Goal: Task Accomplishment & Management: Manage account settings

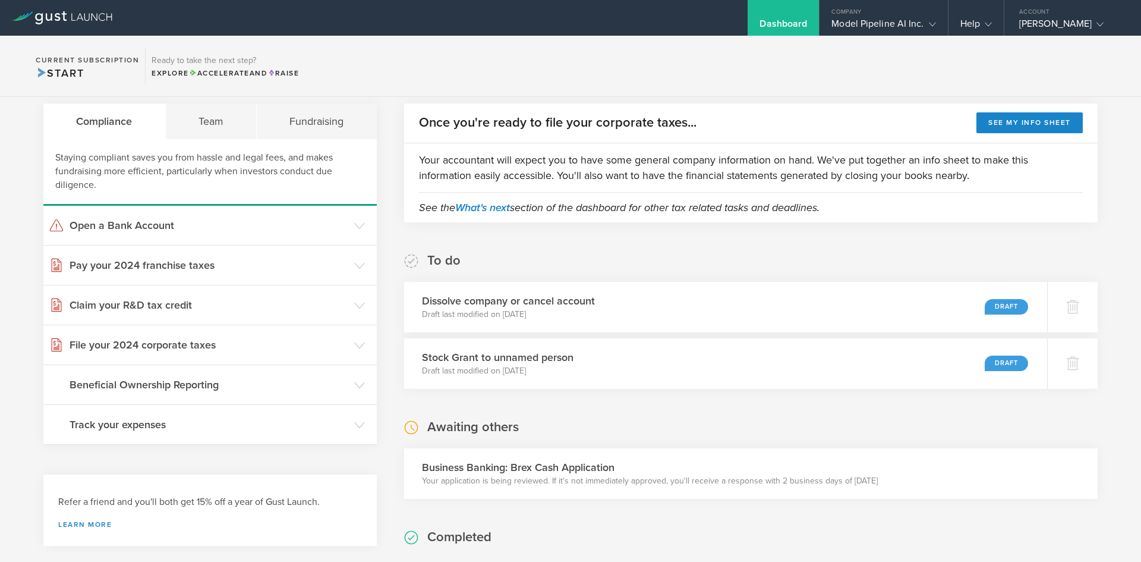
scroll to position [59, 0]
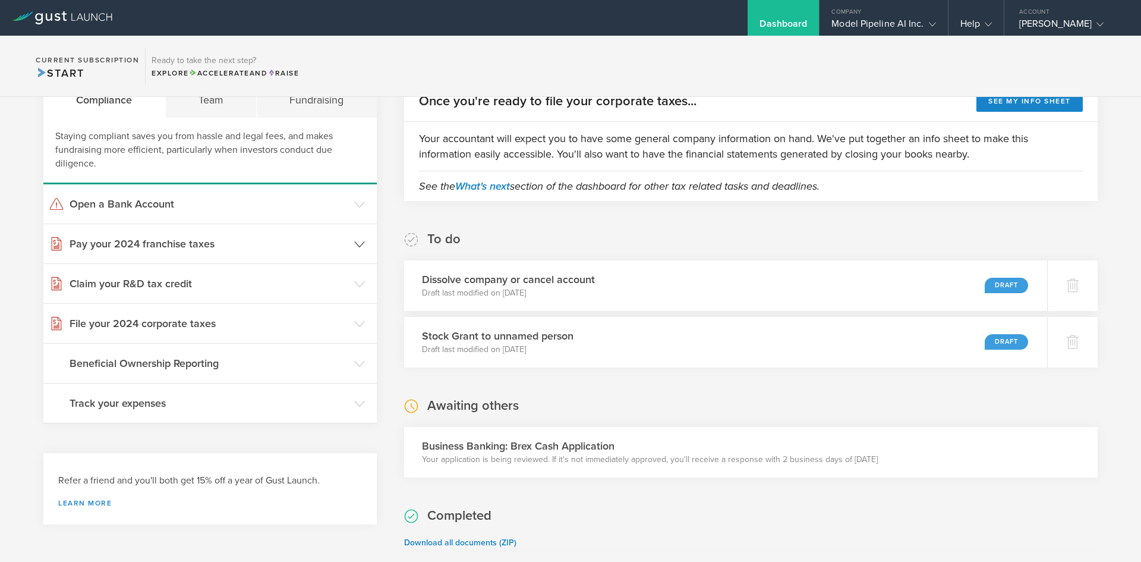
click at [354, 238] on gust-icon at bounding box center [359, 244] width 11 height 12
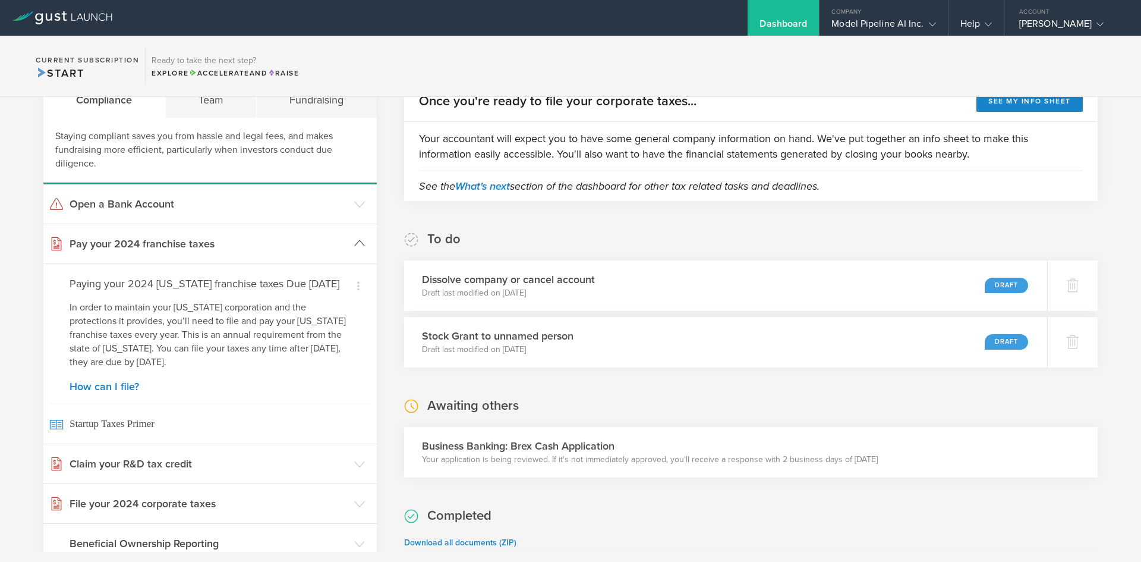
click at [354, 238] on icon at bounding box center [359, 243] width 11 height 11
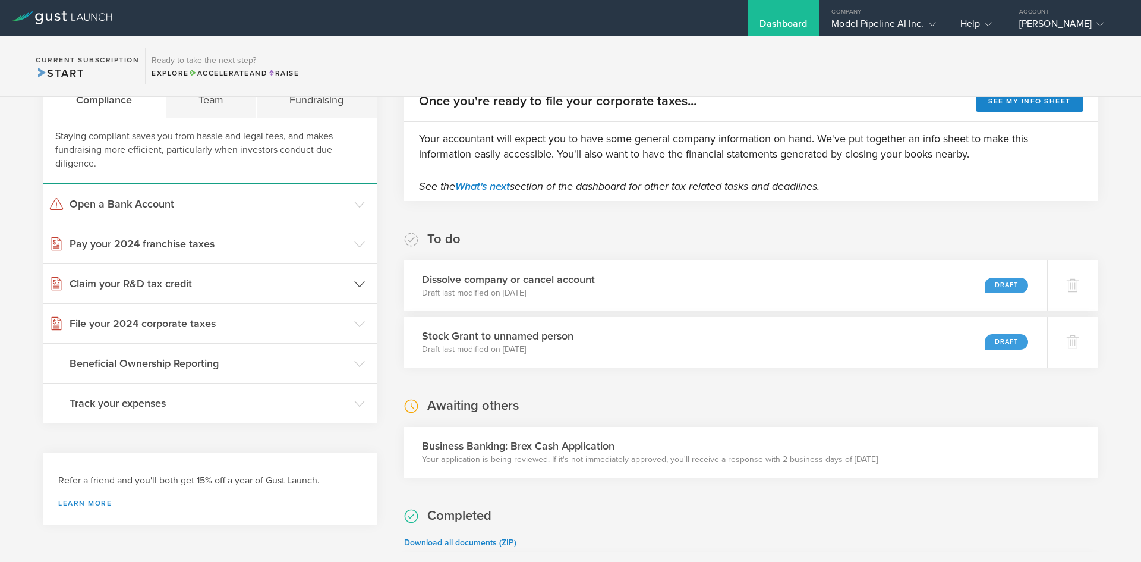
click at [357, 286] on polyline at bounding box center [360, 283] width 10 height 5
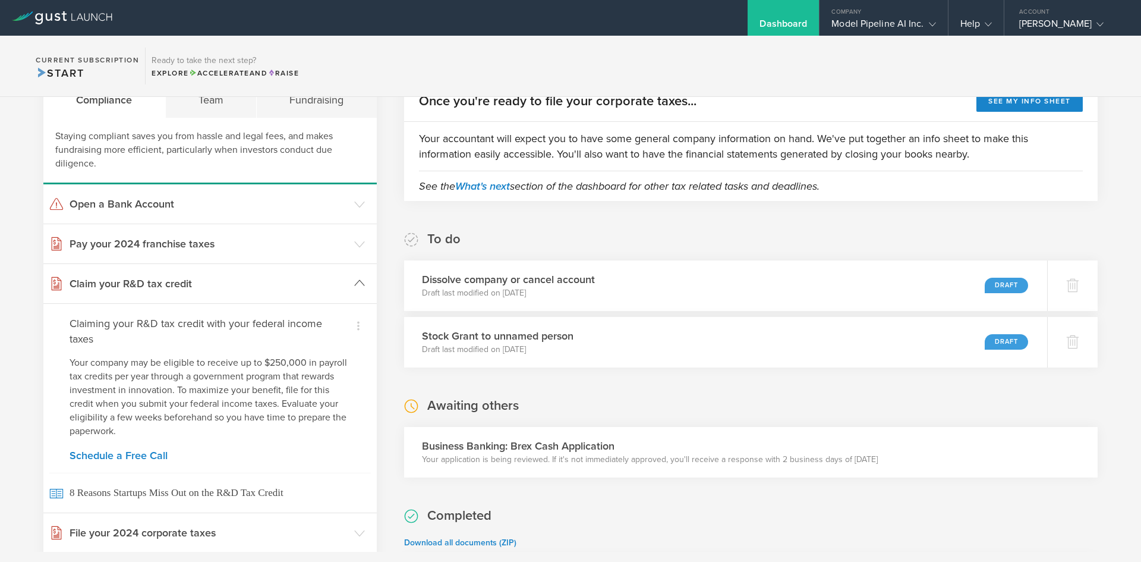
click at [357, 286] on icon at bounding box center [359, 283] width 11 height 11
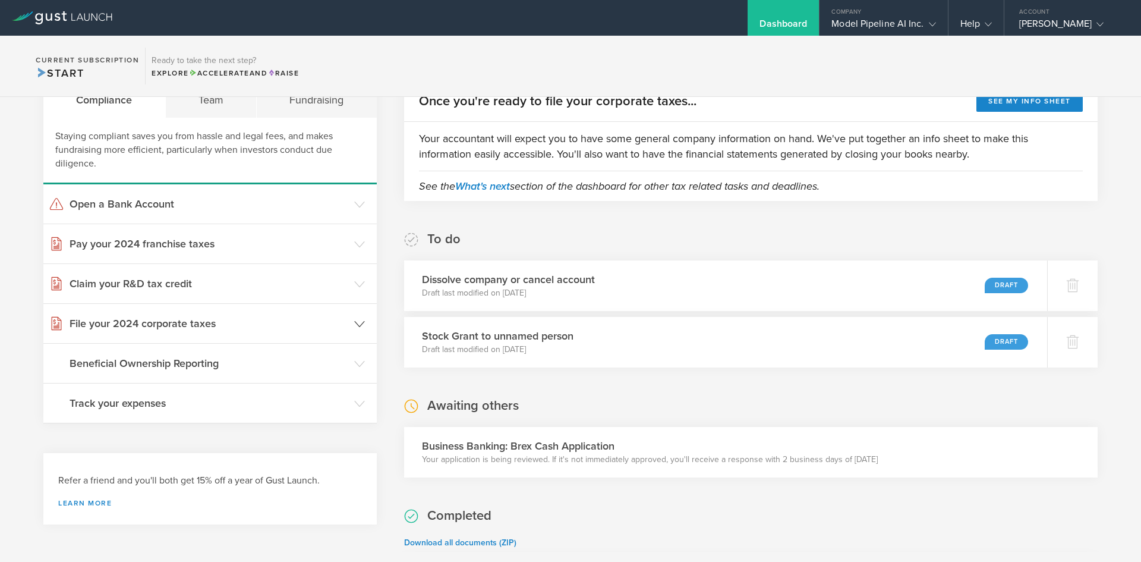
click at [355, 330] on header "File your 2024 corporate taxes" at bounding box center [209, 323] width 333 height 39
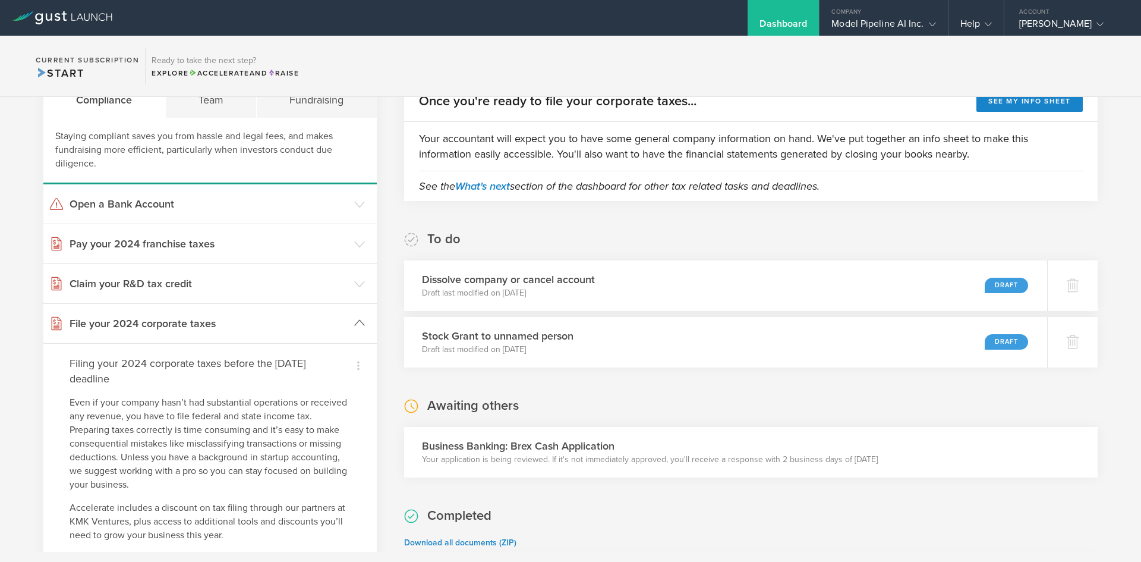
click at [355, 330] on header "File your 2024 corporate taxes" at bounding box center [209, 323] width 333 height 39
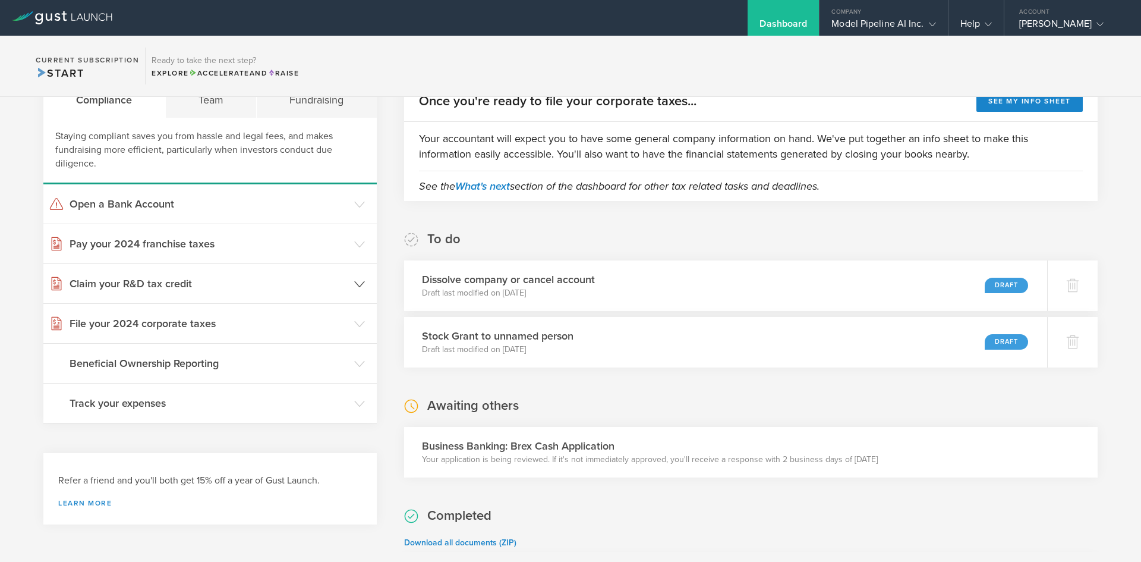
scroll to position [0, 0]
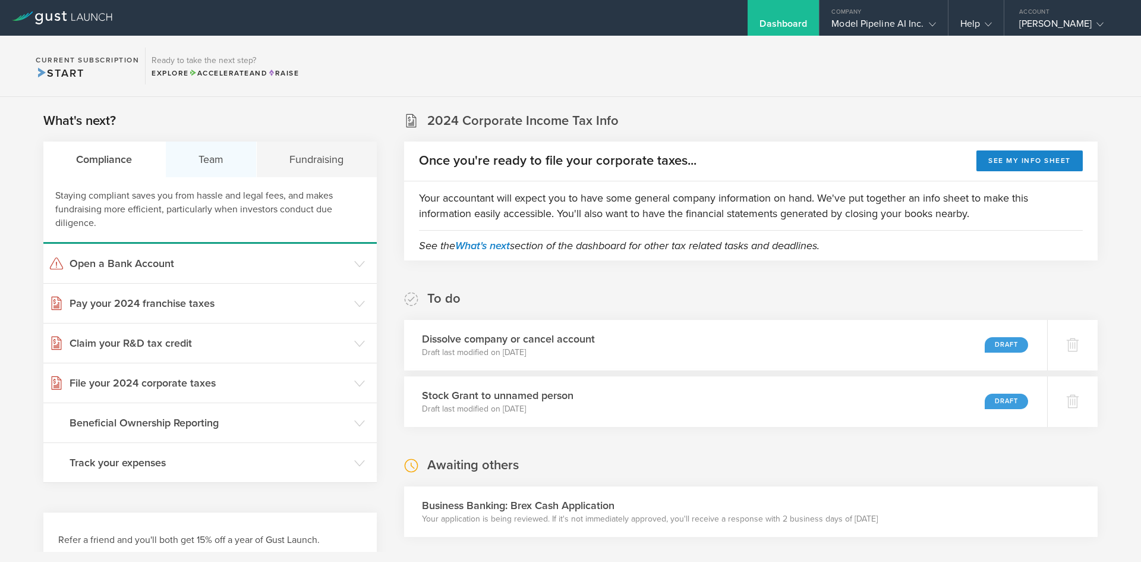
click at [230, 174] on div "Team" at bounding box center [212, 159] width 92 height 36
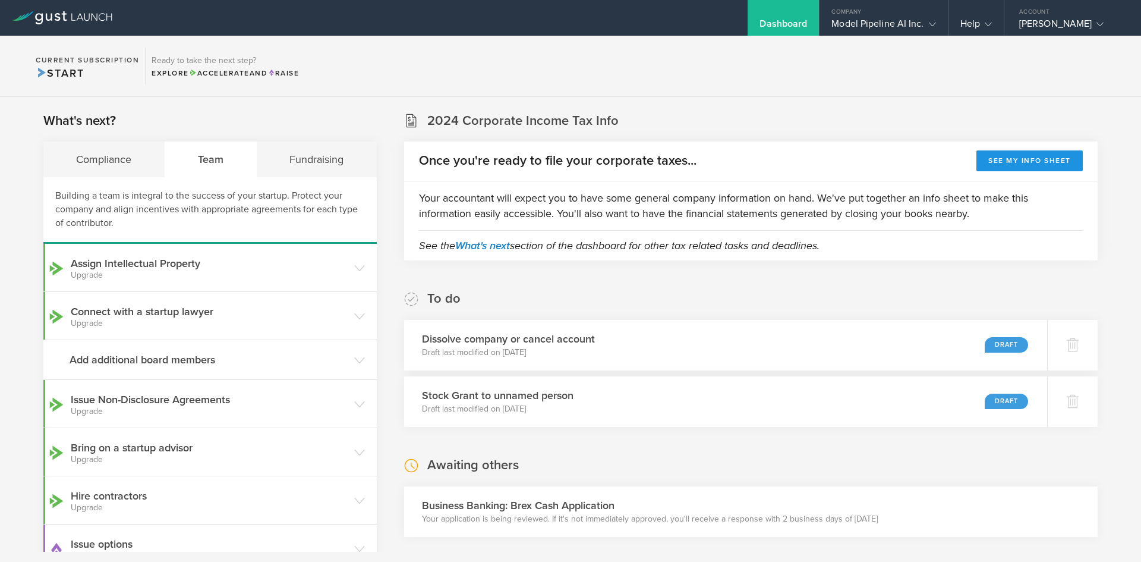
click at [1022, 160] on button "See my info sheet" at bounding box center [1030, 160] width 106 height 21
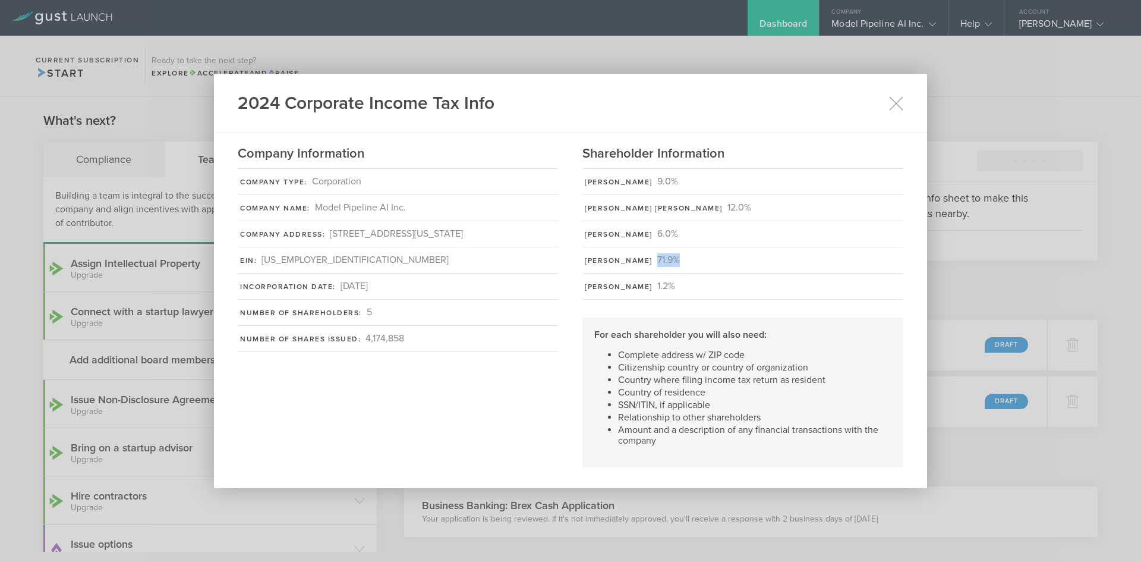
drag, startPoint x: 682, startPoint y: 259, endPoint x: 653, endPoint y: 259, distance: 29.1
click at [653, 259] on div "[PERSON_NAME] 71.9%" at bounding box center [743, 260] width 321 height 26
click at [893, 106] on icon at bounding box center [896, 103] width 15 height 15
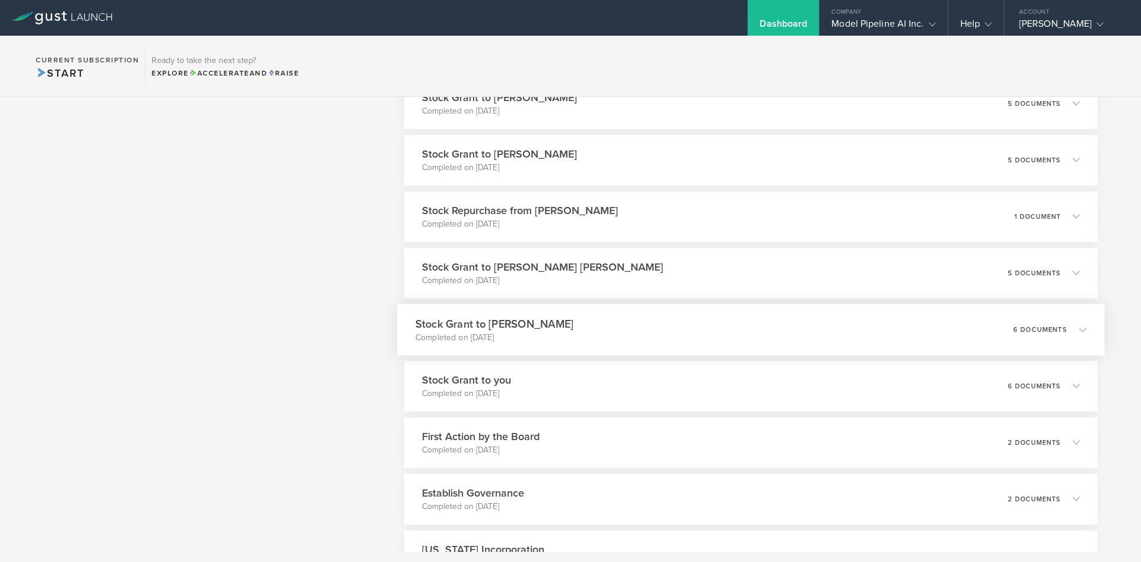
scroll to position [654, 0]
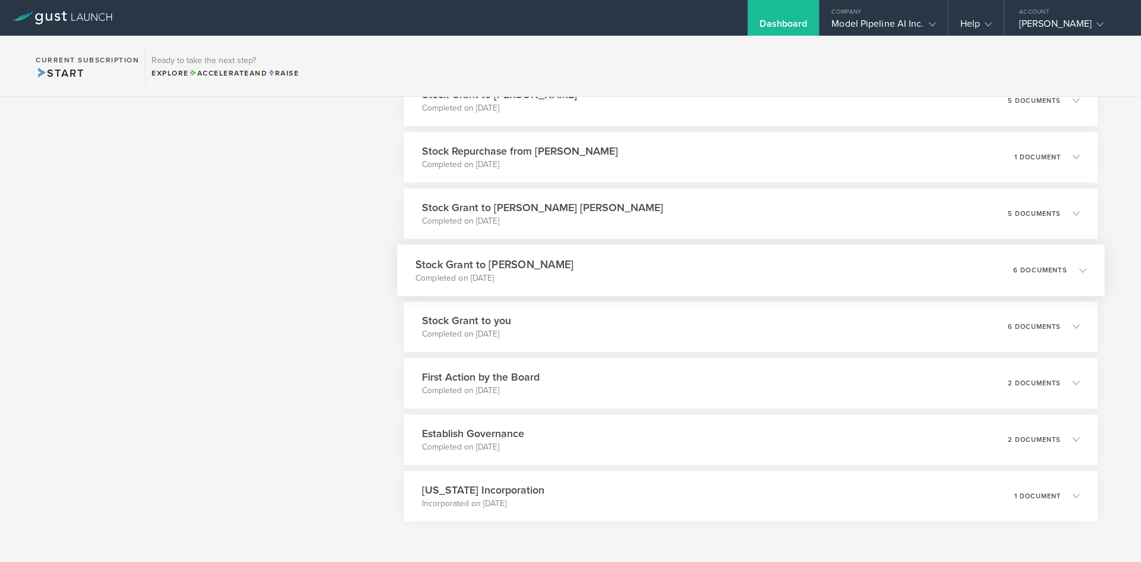
click at [601, 322] on div "Stock Grant to you Completed on [DATE] 6 documents" at bounding box center [751, 326] width 694 height 51
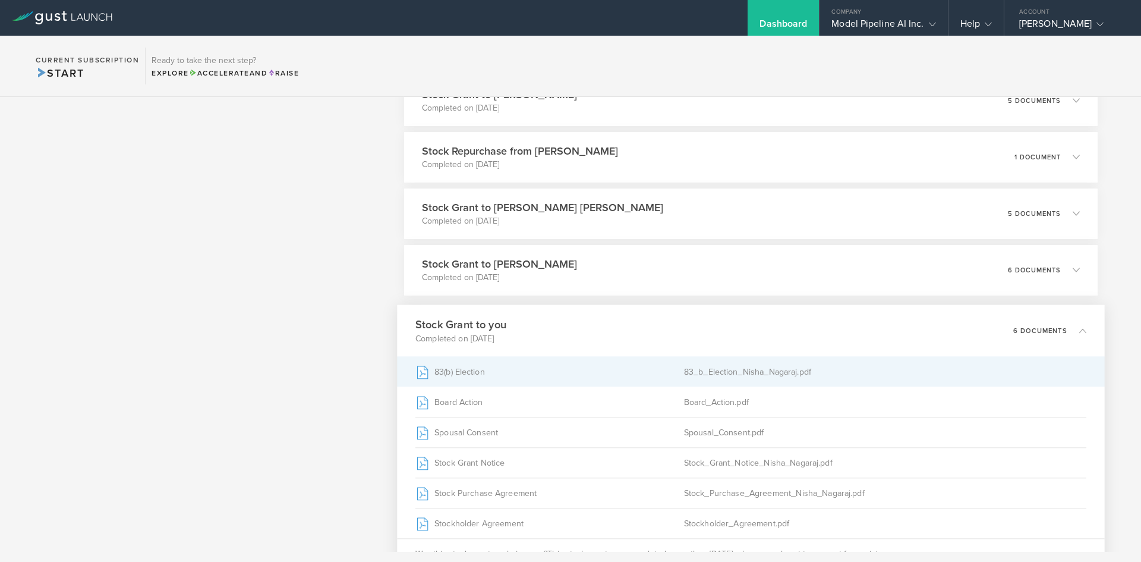
click at [465, 373] on div "83(b) Election" at bounding box center [550, 372] width 269 height 30
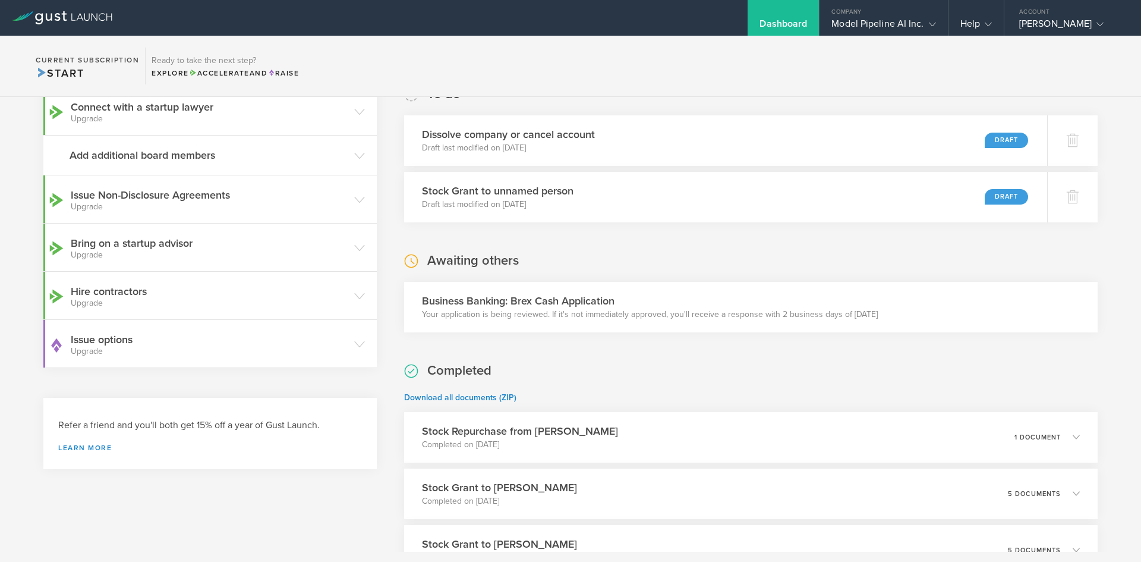
scroll to position [0, 0]
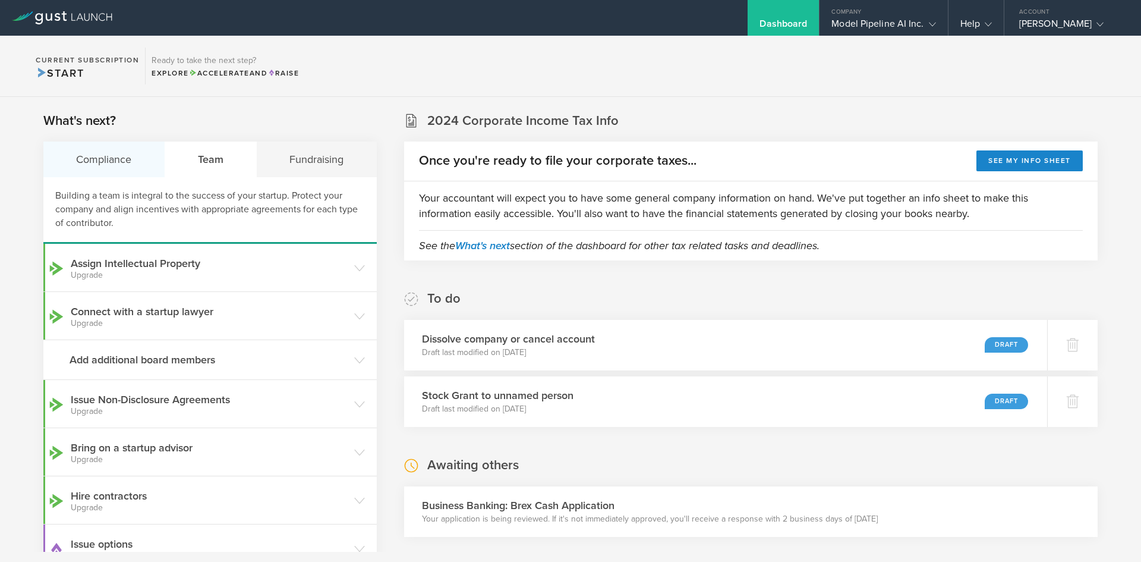
click at [121, 168] on div "Compliance" at bounding box center [104, 159] width 122 height 36
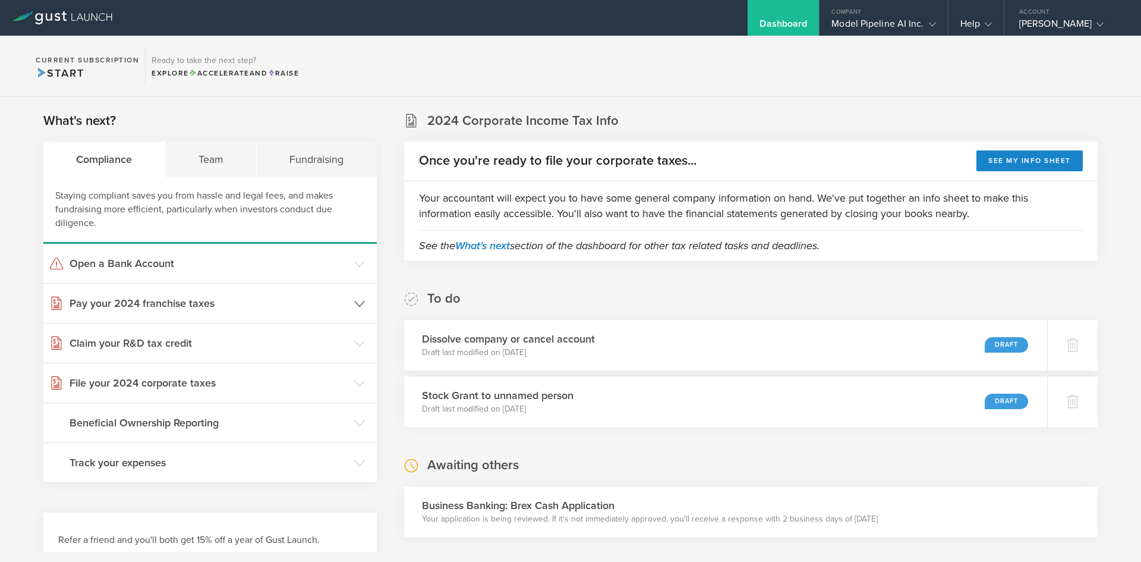
click at [191, 309] on h3 "Pay your 2024 franchise taxes" at bounding box center [209, 302] width 279 height 15
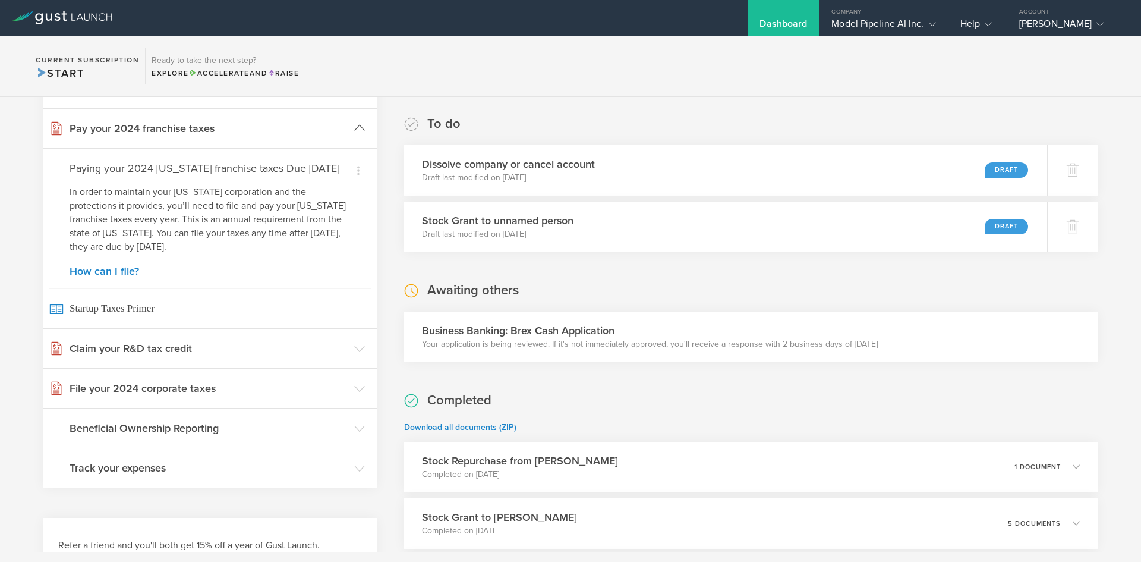
scroll to position [178, 0]
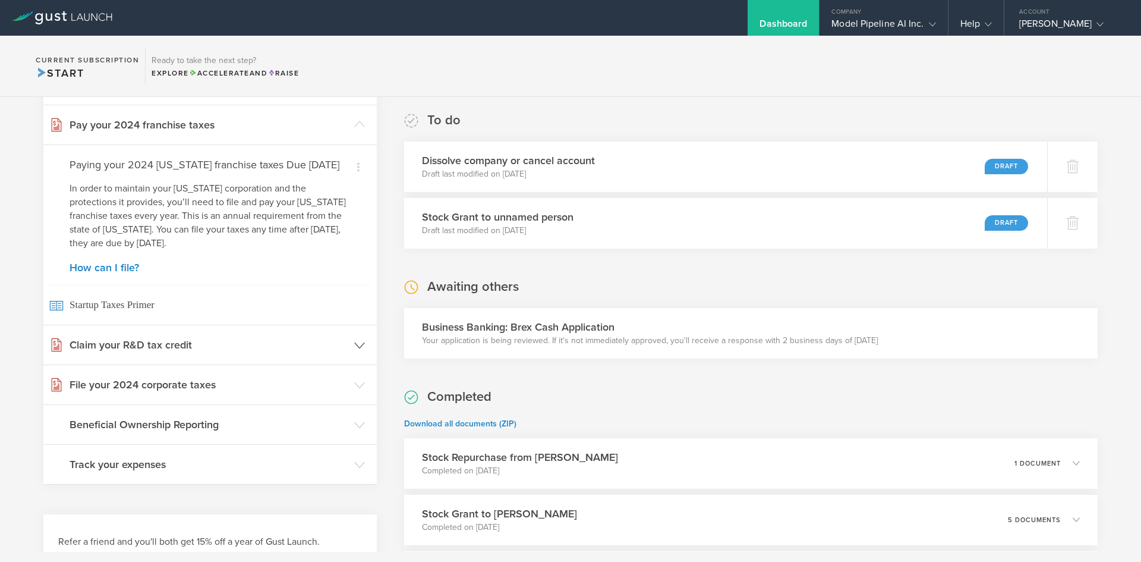
click at [197, 350] on header "Claim your R&D tax credit" at bounding box center [209, 344] width 333 height 39
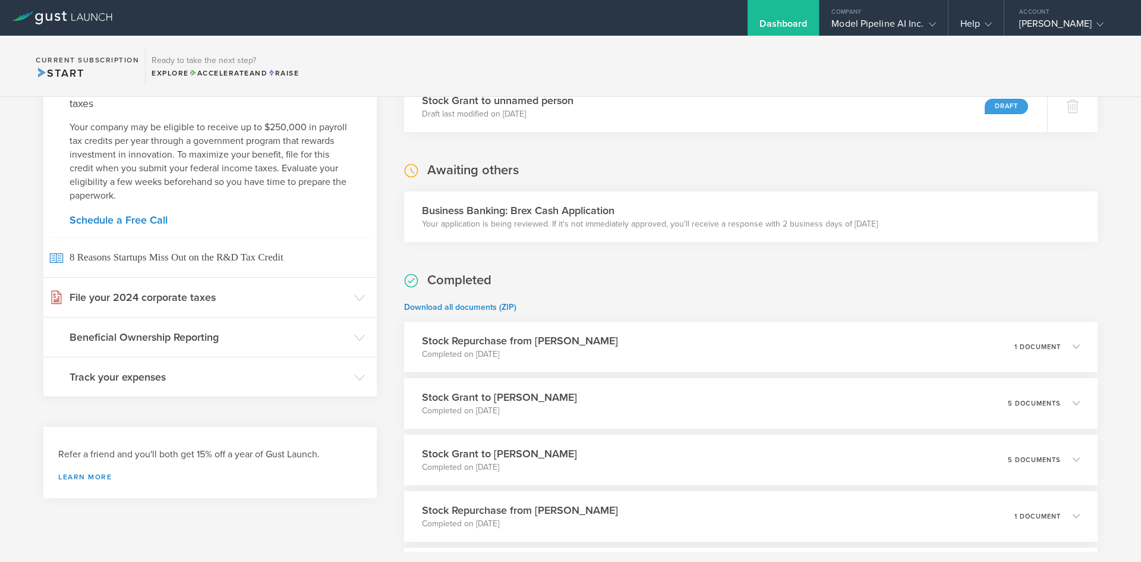
scroll to position [297, 0]
click at [212, 307] on header "File your 2024 corporate taxes" at bounding box center [209, 294] width 333 height 39
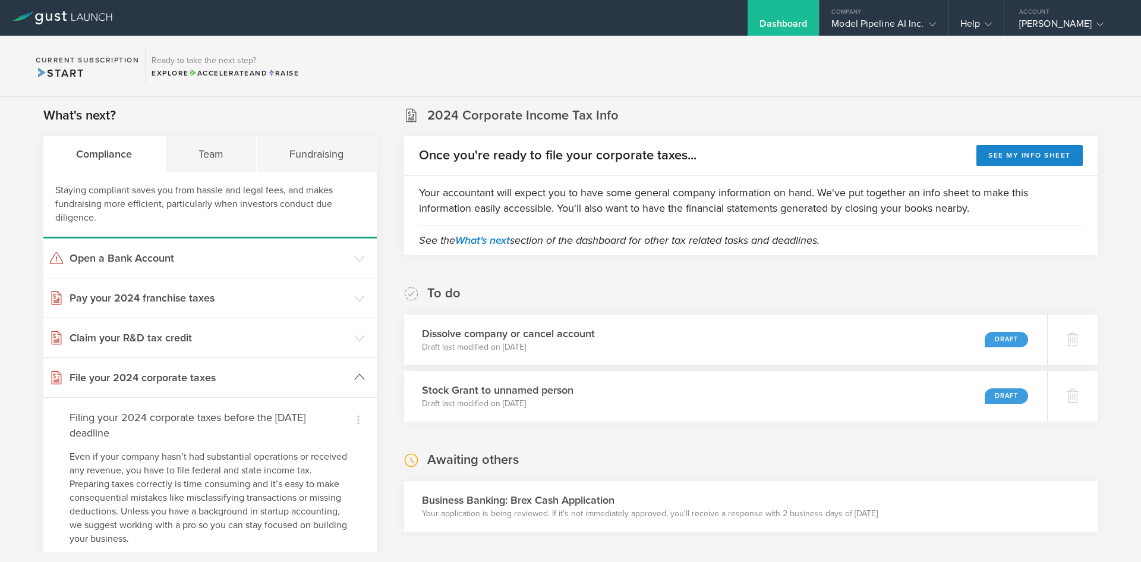
scroll to position [0, 0]
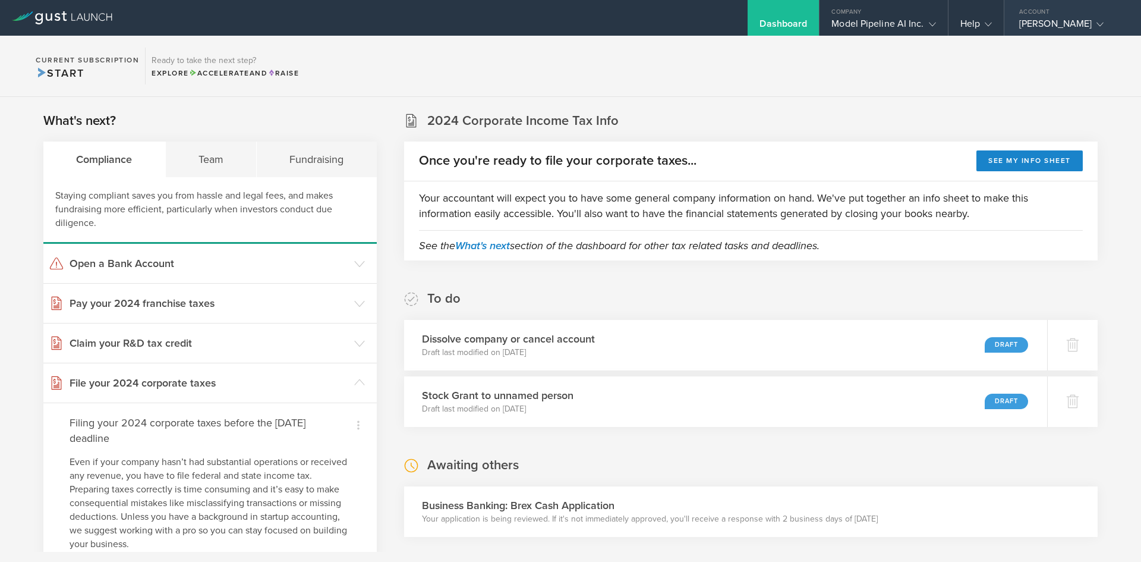
click at [1061, 17] on div "Account" at bounding box center [1073, 9] width 137 height 18
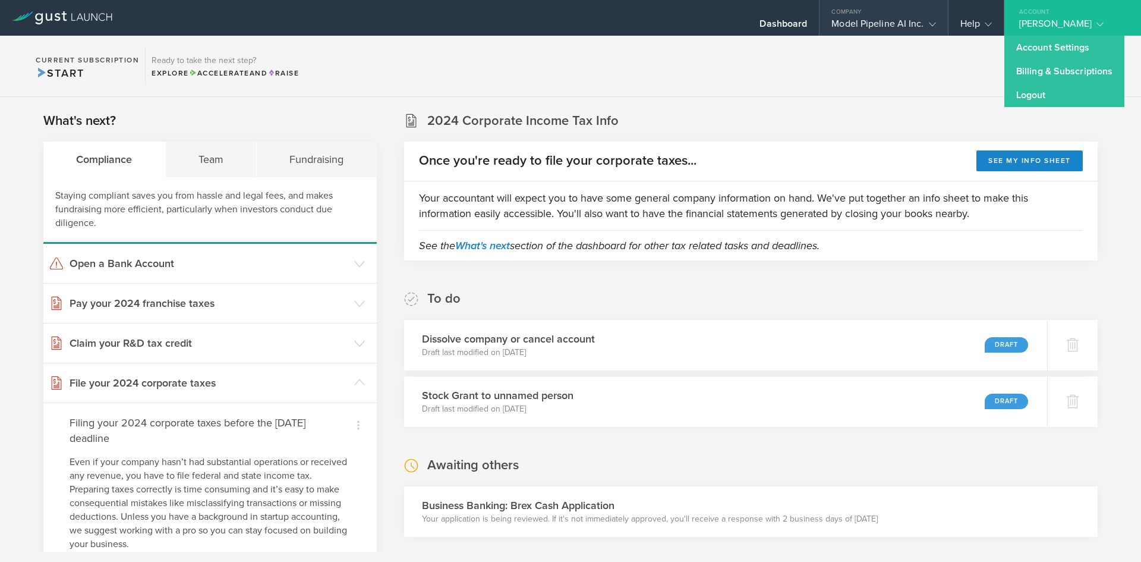
click at [858, 21] on div "Model Pipeline AI Inc." at bounding box center [884, 27] width 104 height 18
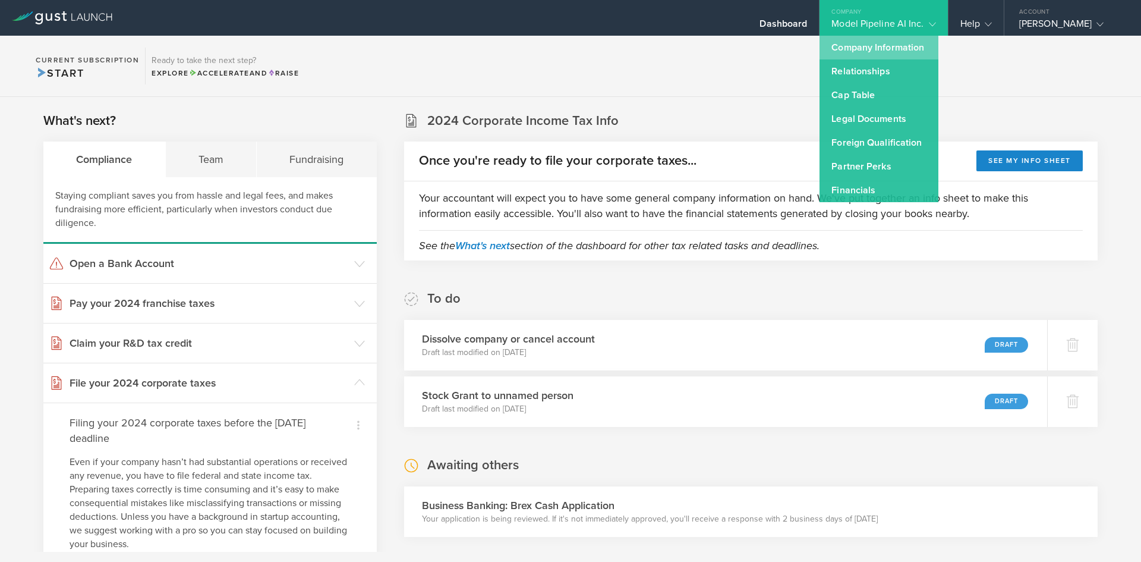
click at [861, 43] on link "Company Information" at bounding box center [879, 48] width 119 height 24
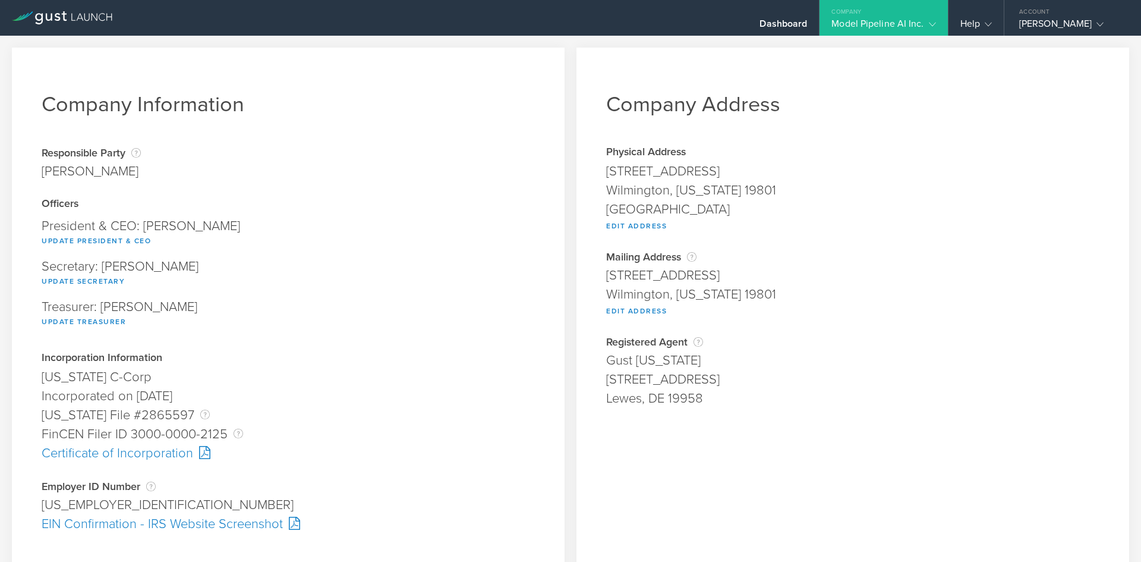
click at [78, 165] on div "[PERSON_NAME]" at bounding box center [91, 171] width 99 height 19
click at [923, 30] on div "Model Pipeline AI Inc." at bounding box center [884, 27] width 104 height 18
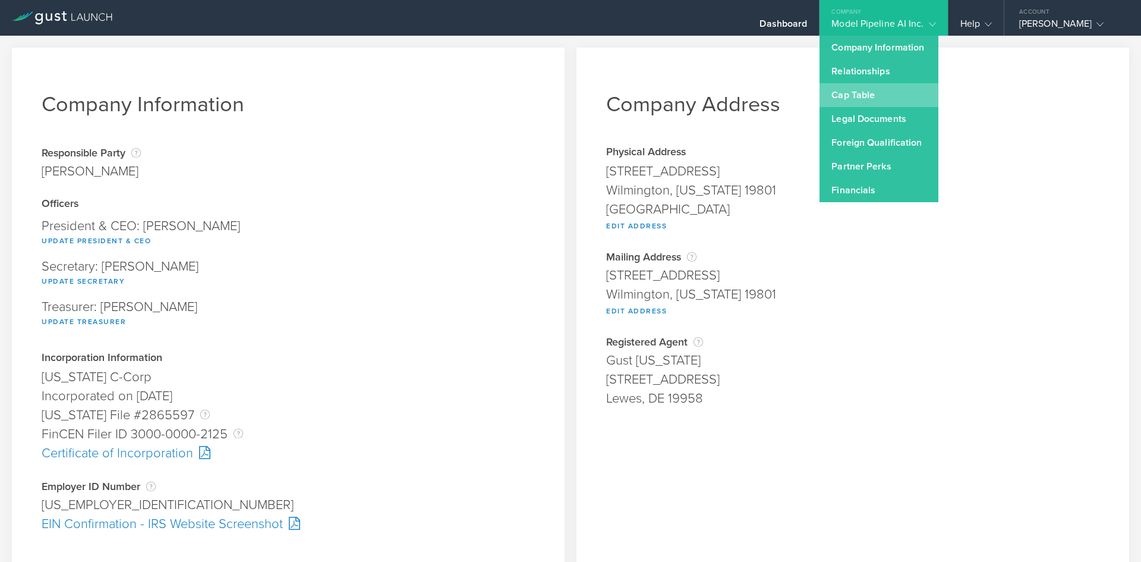
click at [900, 90] on link "Cap Table" at bounding box center [879, 95] width 119 height 24
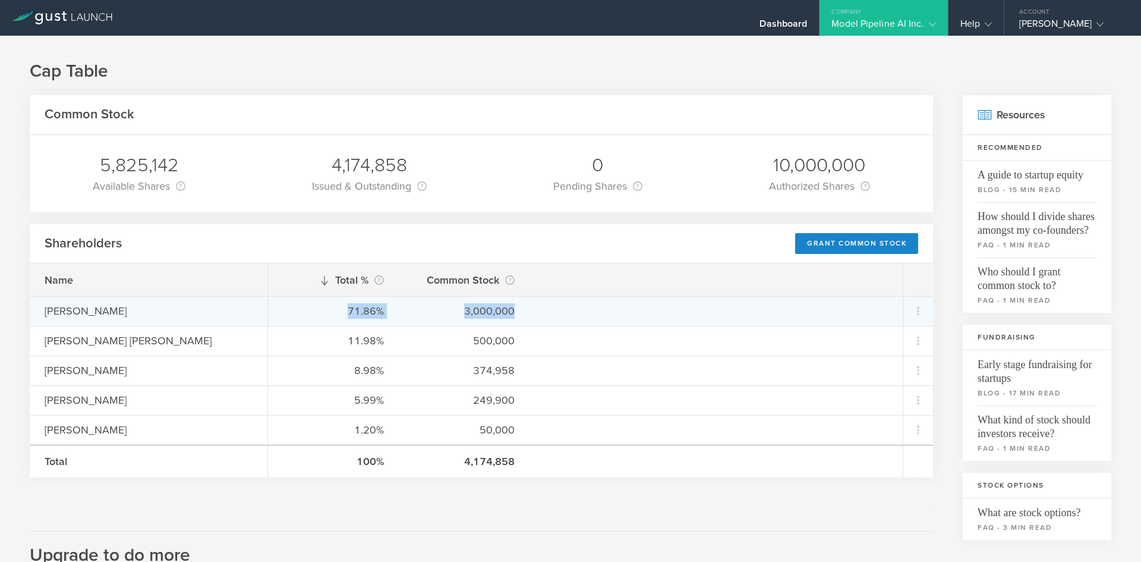
drag, startPoint x: 531, startPoint y: 314, endPoint x: 344, endPoint y: 311, distance: 187.9
click at [344, 311] on div "71.86% 3,000,000" at bounding box center [585, 311] width 635 height 30
copy div "71.86% 3,000,000"
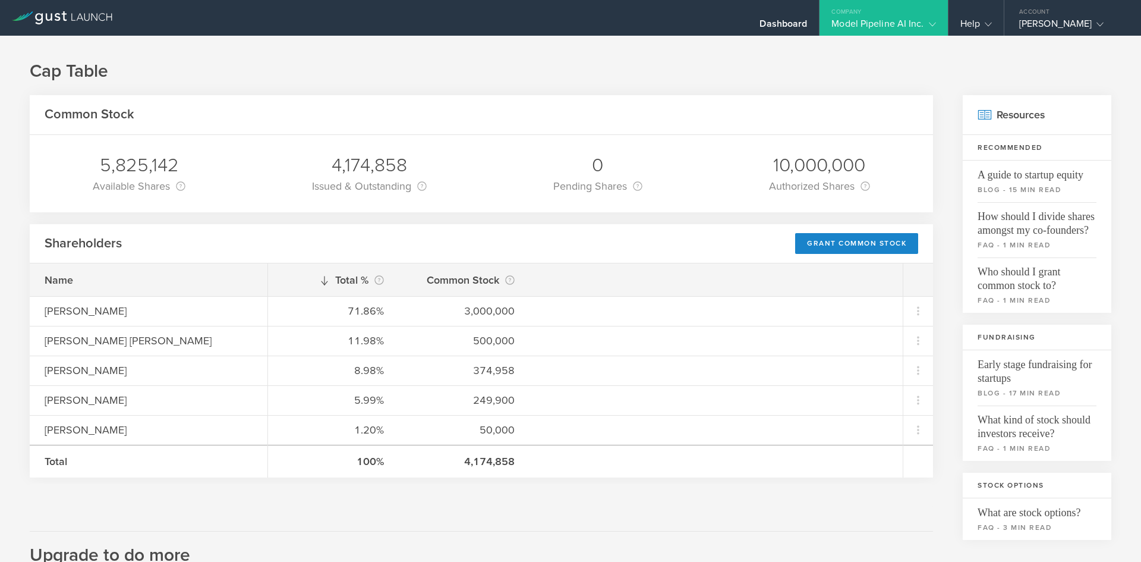
click at [545, 506] on div at bounding box center [482, 495] width 904 height 24
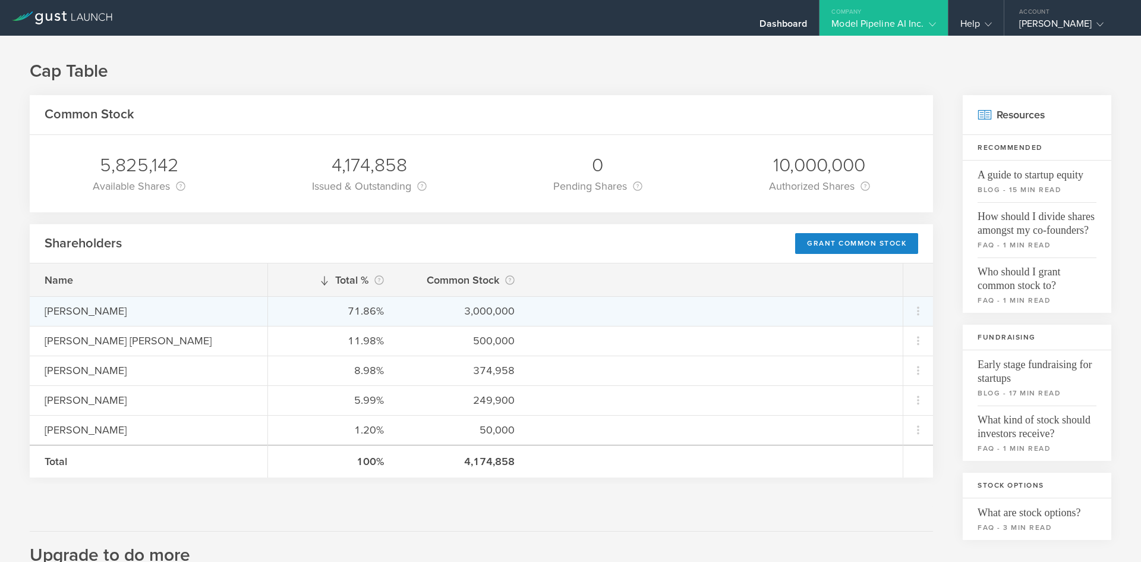
click at [534, 305] on div "71.86% 3,000,000" at bounding box center [585, 311] width 635 height 30
click at [912, 311] on icon at bounding box center [918, 311] width 14 height 14
click at [673, 281] on md-backdrop at bounding box center [570, 281] width 1141 height 562
